Goal: Task Accomplishment & Management: Manage account settings

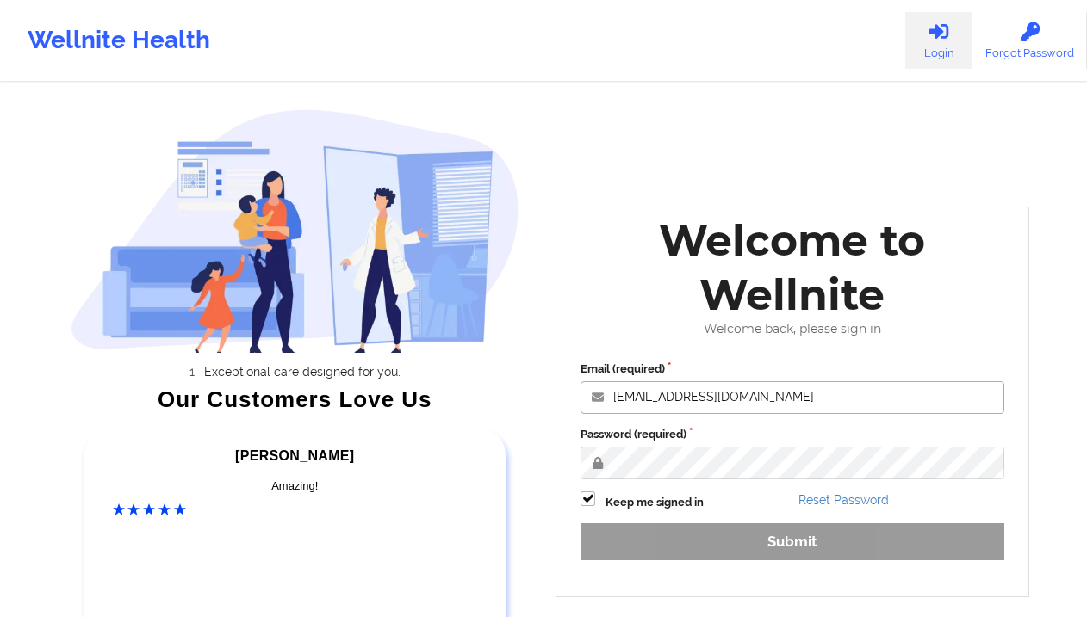
type input "[EMAIL_ADDRESS][DOMAIN_NAME]"
click at [791, 540] on button "Submit" at bounding box center [792, 542] width 424 height 37
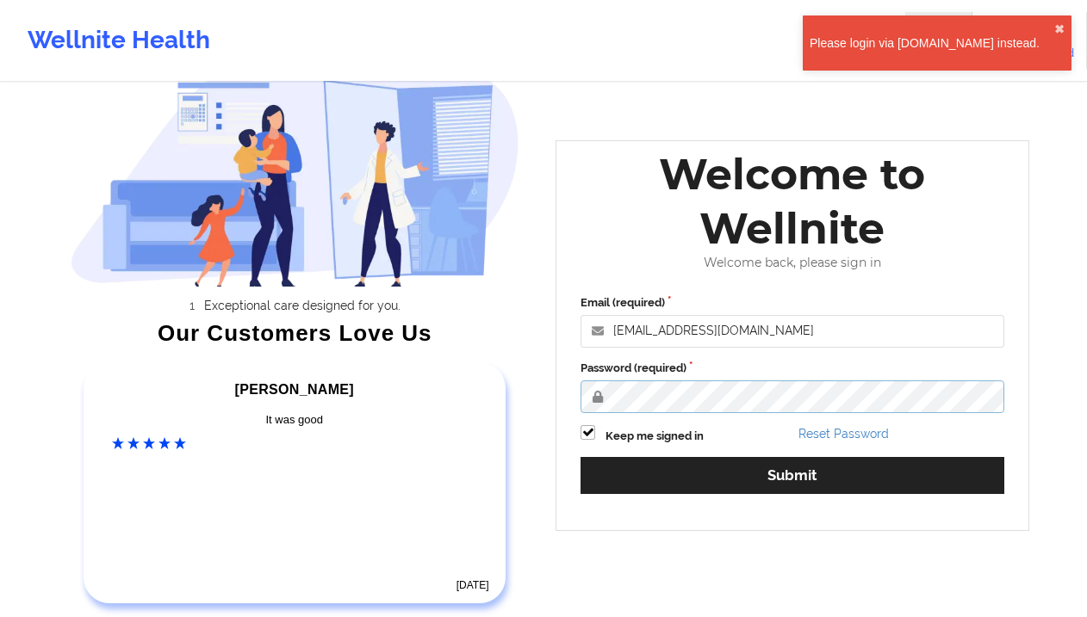
scroll to position [74, 0]
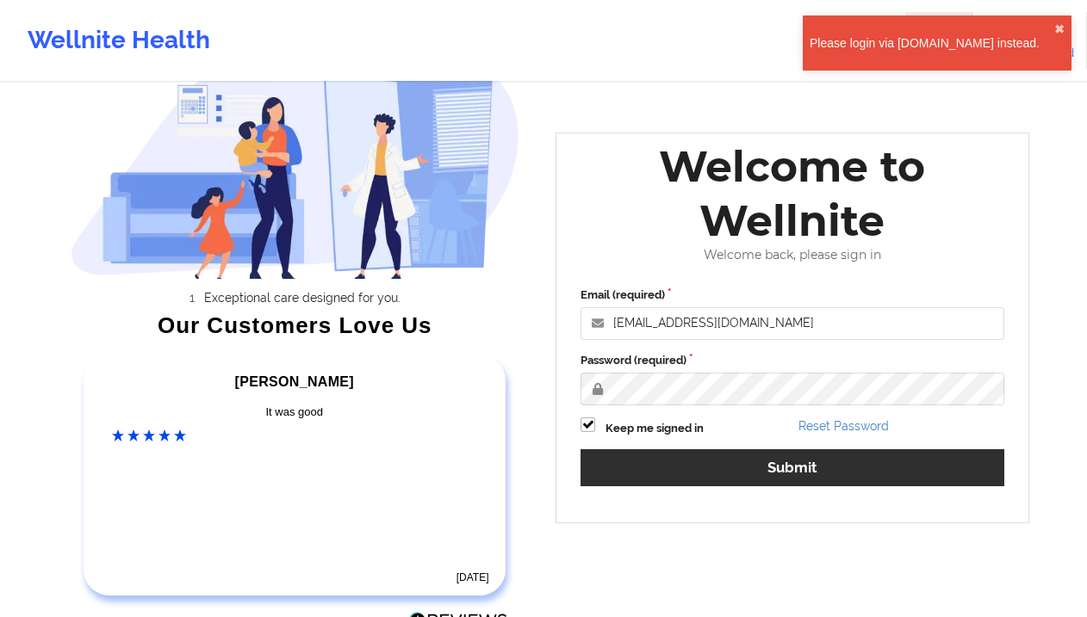
click at [798, 469] on button "Submit" at bounding box center [792, 468] width 424 height 37
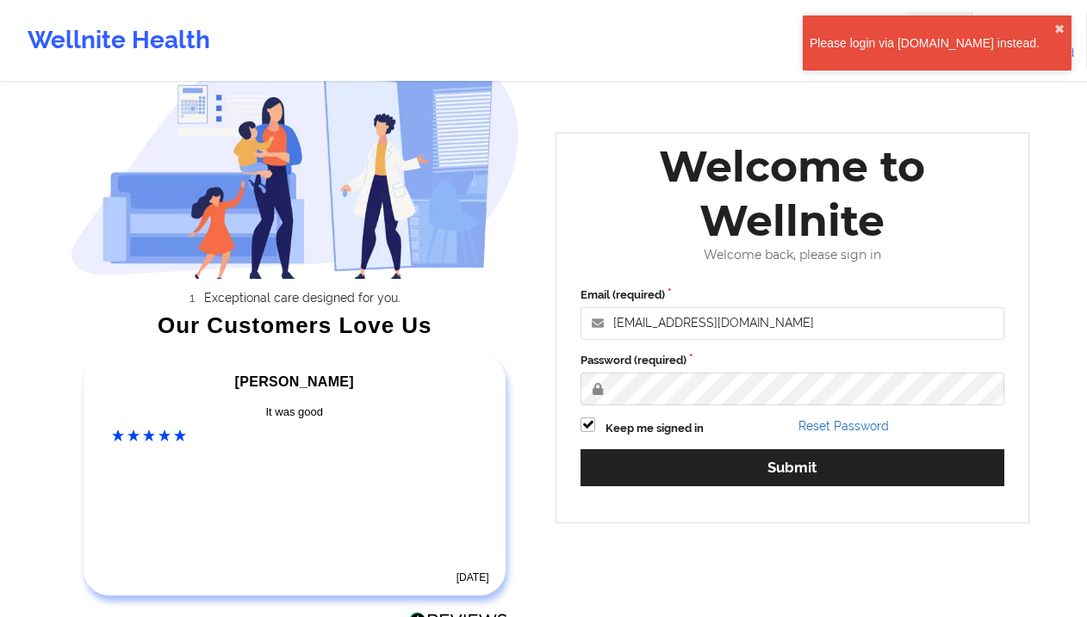
click at [810, 420] on link "Reset Password" at bounding box center [843, 426] width 90 height 14
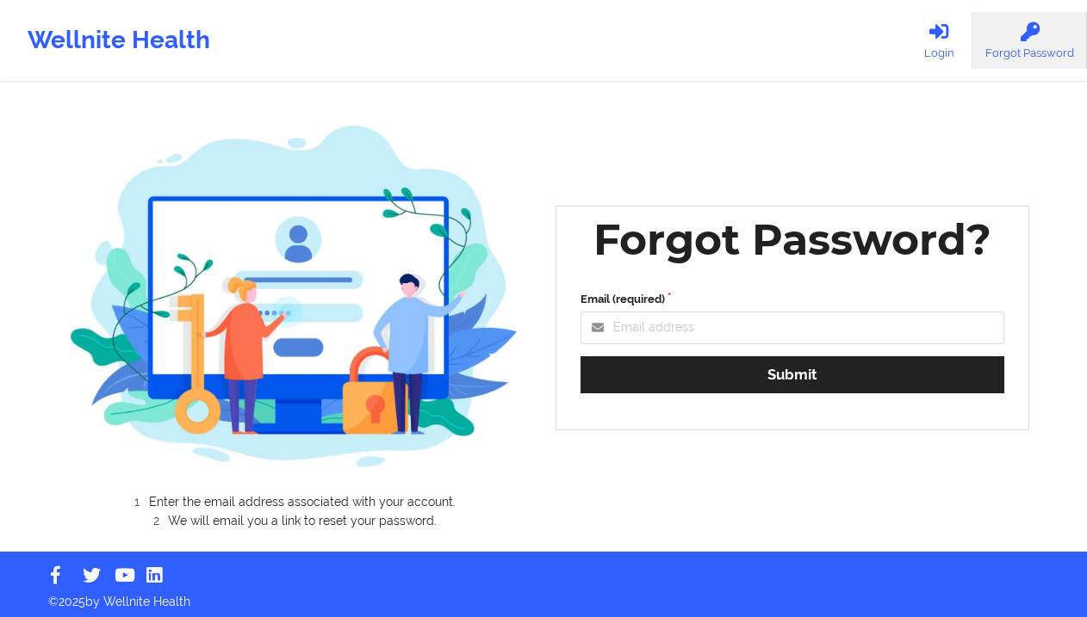
click at [719, 480] on div "Enter the email address associated with your account. We will email you a link …" at bounding box center [544, 276] width 995 height 552
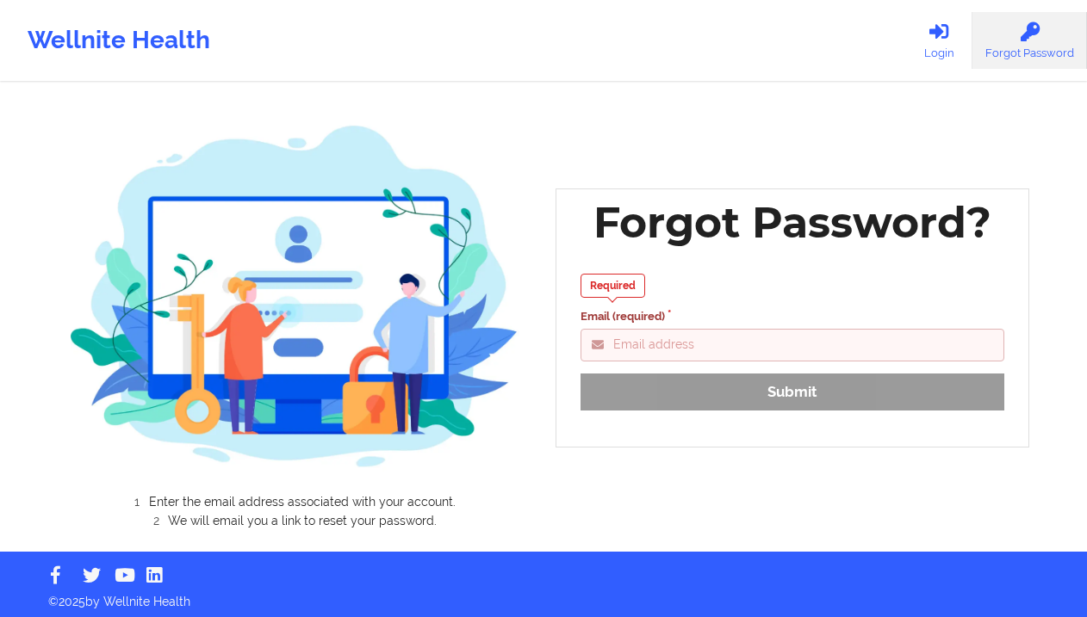
click at [648, 346] on input "Email (required)" at bounding box center [792, 345] width 424 height 33
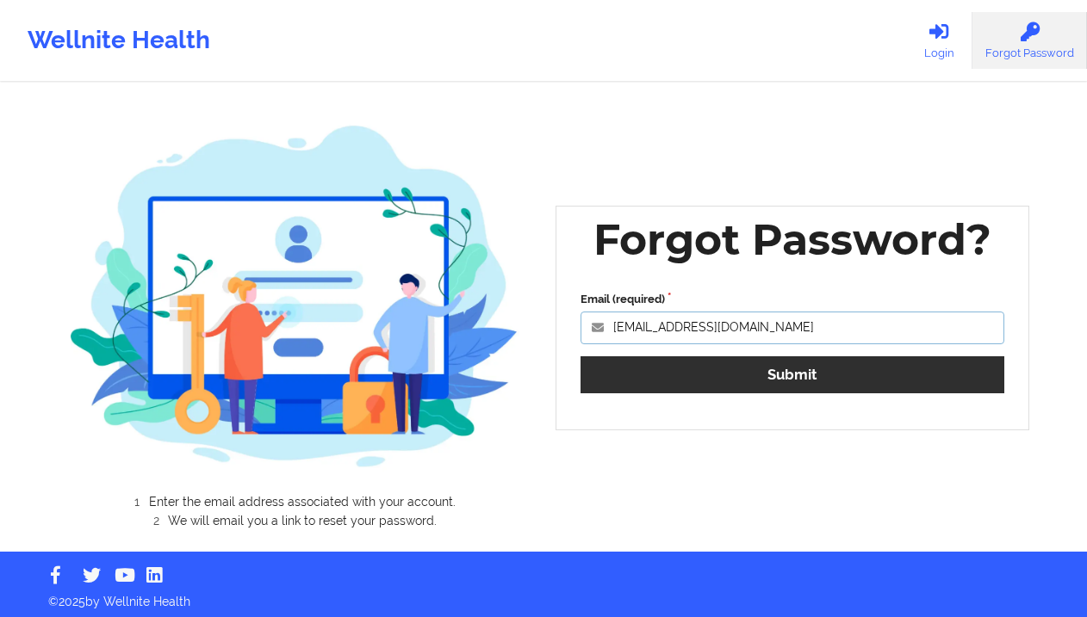
type input "[EMAIL_ADDRESS][DOMAIN_NAME]"
click at [728, 383] on button "Submit" at bounding box center [792, 375] width 424 height 37
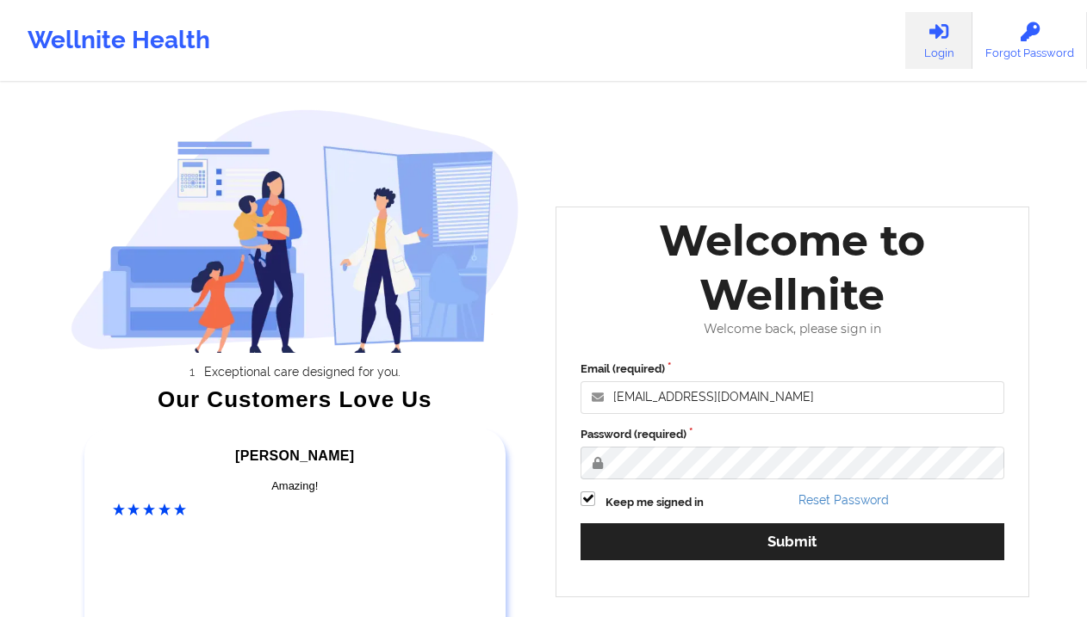
type input "[EMAIL_ADDRESS][DOMAIN_NAME]"
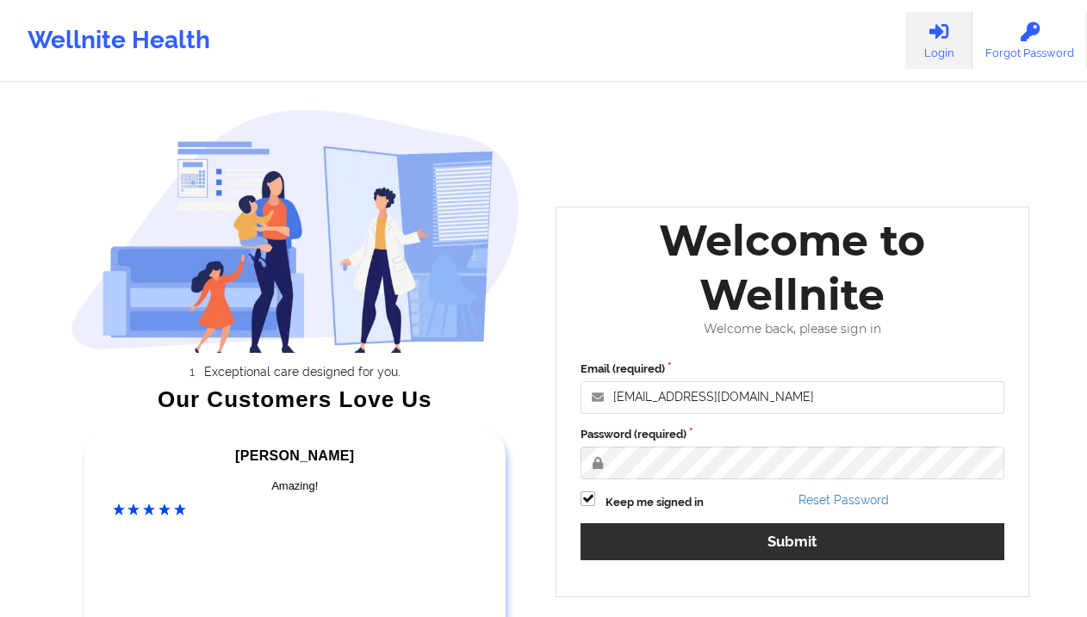
click at [785, 537] on button "Submit" at bounding box center [792, 542] width 424 height 37
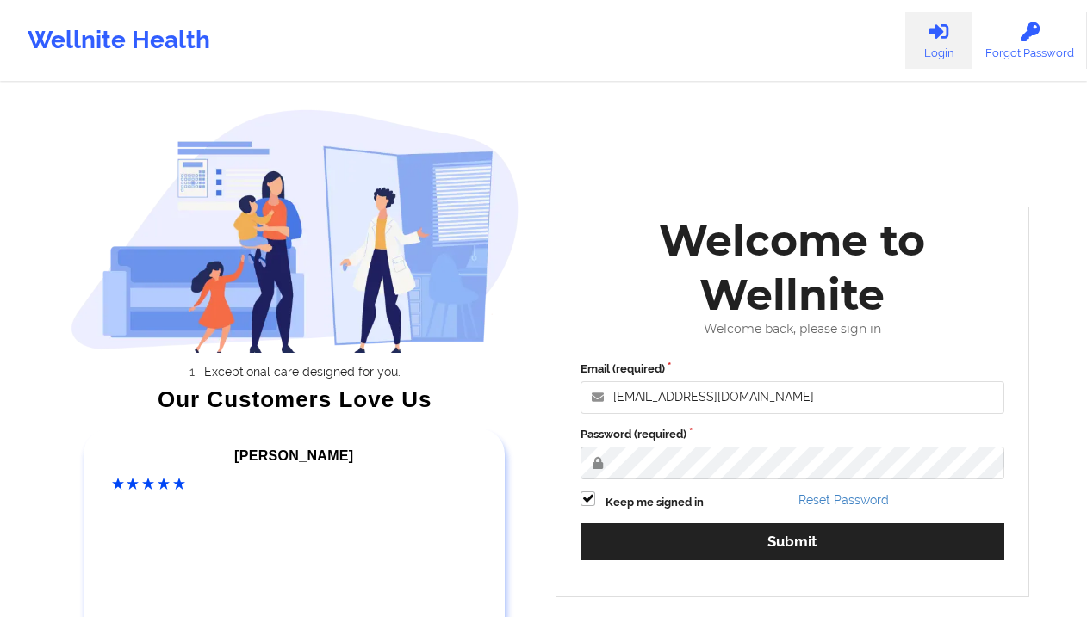
click at [1026, 90] on div "Exceptional care designed for you. Our Customers Love Us [PERSON_NAME] C Amazin…" at bounding box center [544, 360] width 995 height 720
click at [927, 42] on link "Login" at bounding box center [938, 40] width 67 height 57
click at [940, 47] on link "Login" at bounding box center [938, 40] width 67 height 57
click at [837, 95] on div "Exceptional care designed for you. Our Customers Love Us [PERSON_NAME] C Amazin…" at bounding box center [544, 360] width 995 height 720
